Goal: Find specific page/section

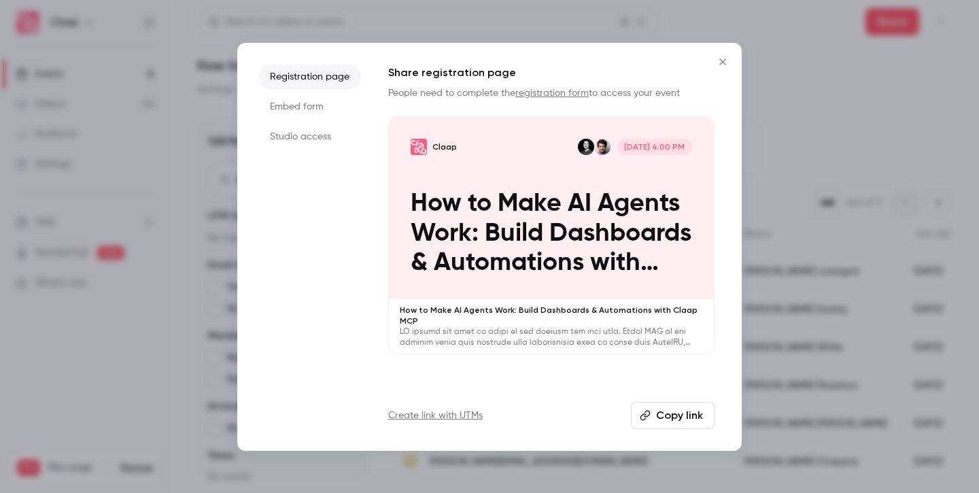
click at [726, 63] on icon "Close" at bounding box center [722, 61] width 16 height 11
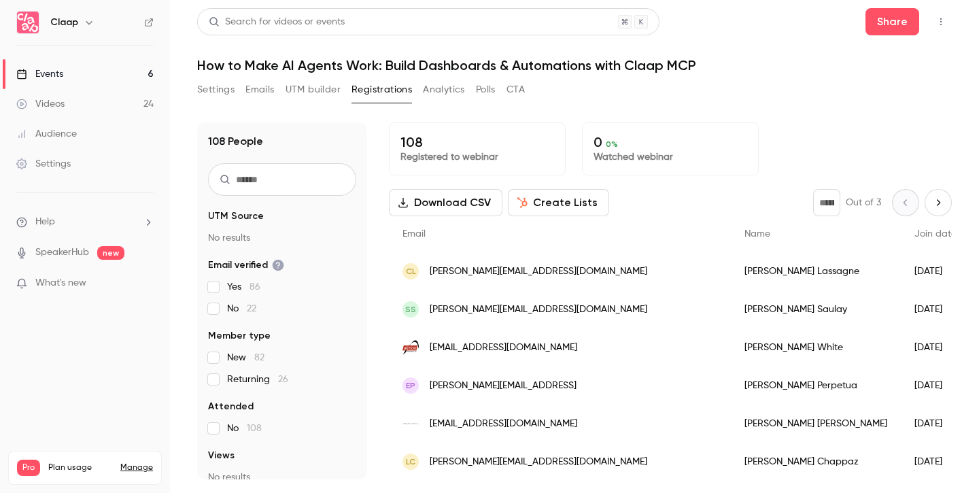
click at [86, 70] on link "Events 6" at bounding box center [85, 74] width 170 height 30
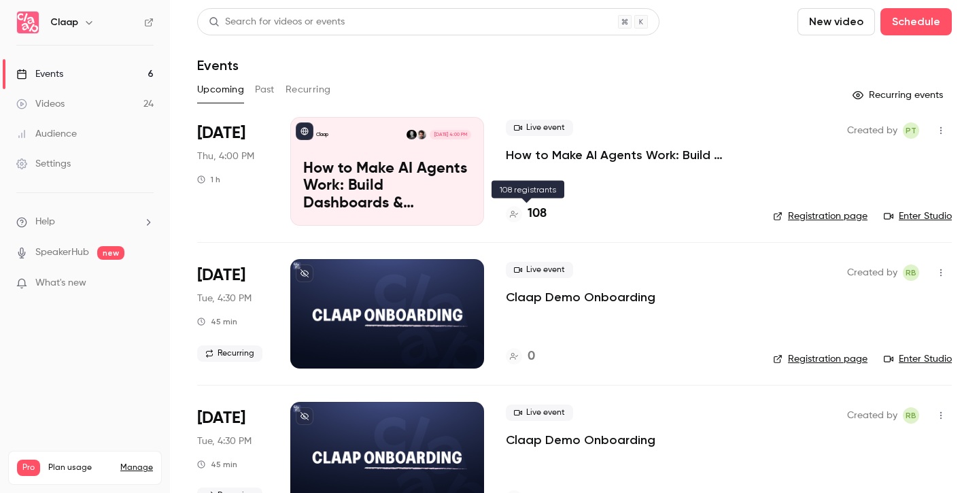
click at [536, 215] on h4 "108" at bounding box center [536, 214] width 19 height 18
